Goal: Information Seeking & Learning: Learn about a topic

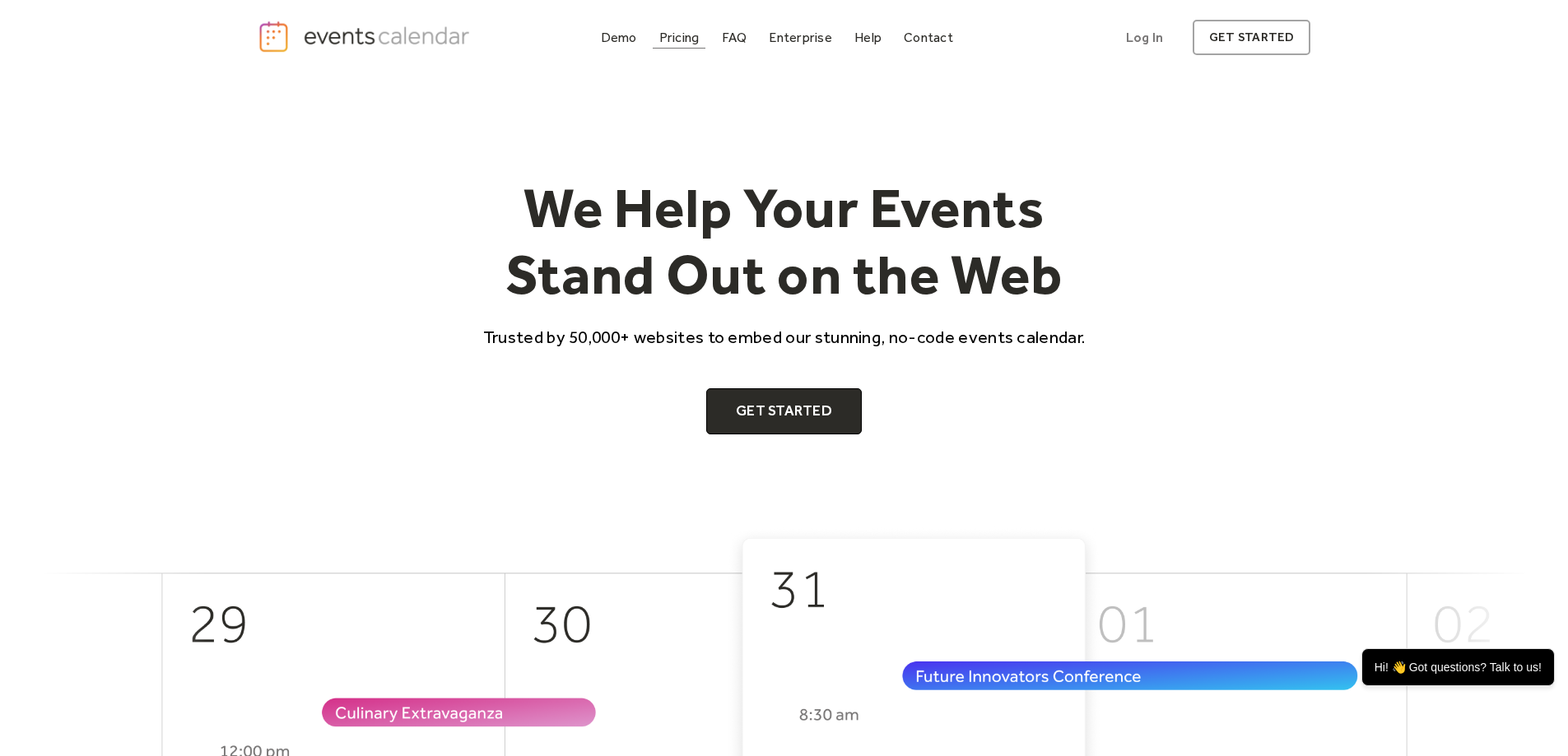
click at [687, 38] on div "Pricing" at bounding box center [680, 38] width 40 height 9
